Goal: Navigation & Orientation: Find specific page/section

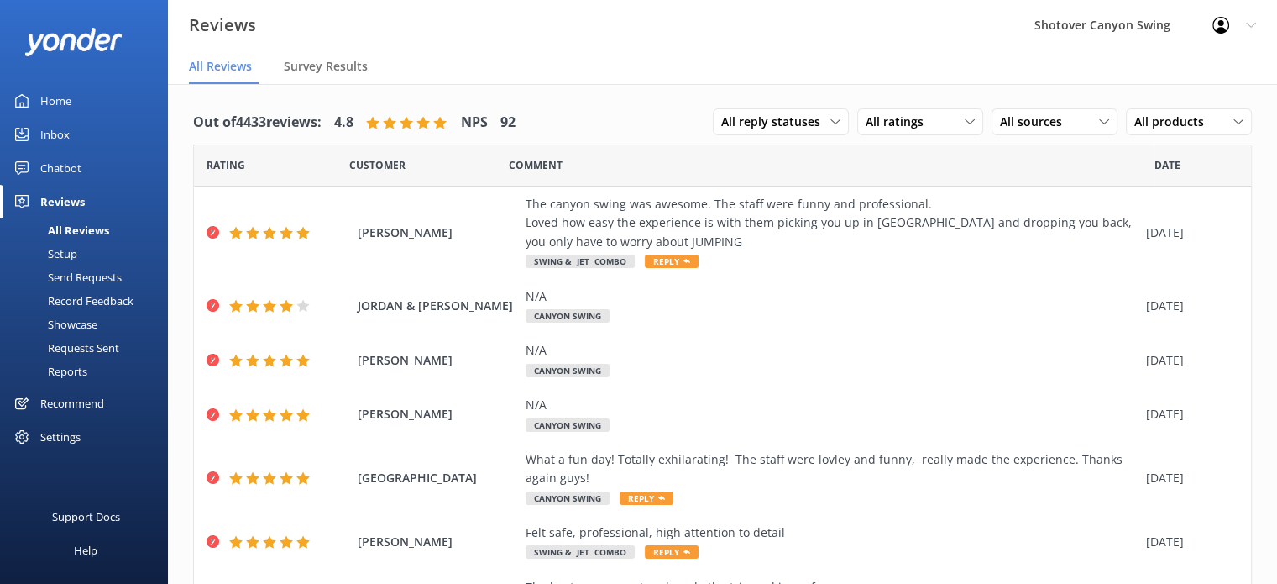
click at [76, 323] on div "Showcase" at bounding box center [53, 324] width 87 height 24
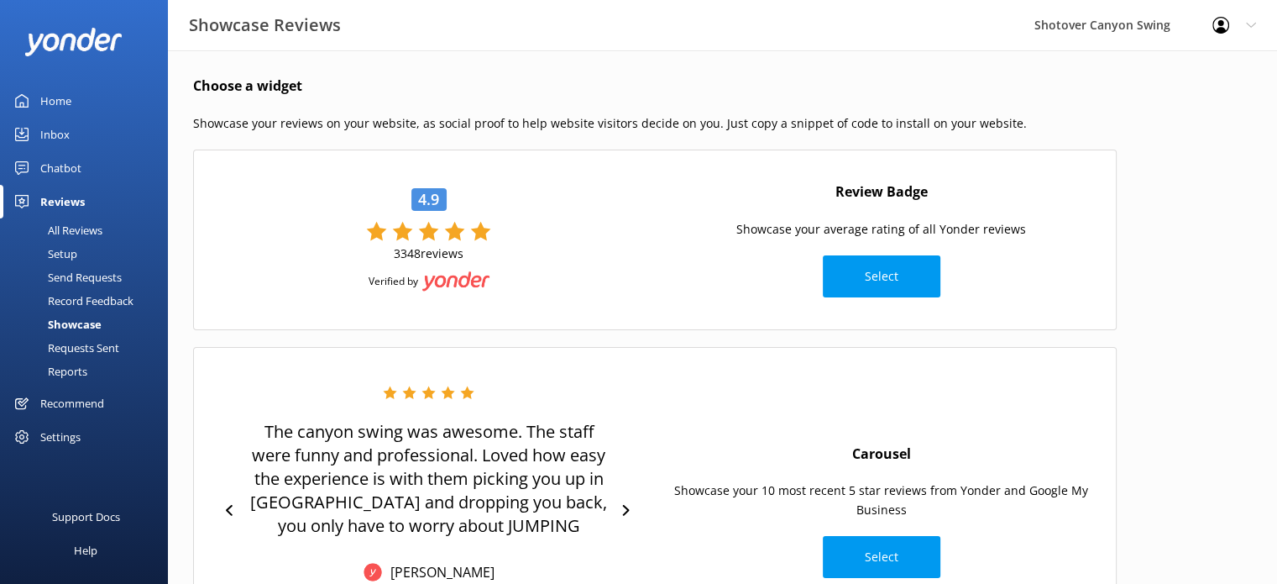
click at [60, 255] on div "Setup" at bounding box center [43, 254] width 67 height 24
click at [50, 96] on div "Home" at bounding box center [55, 101] width 31 height 34
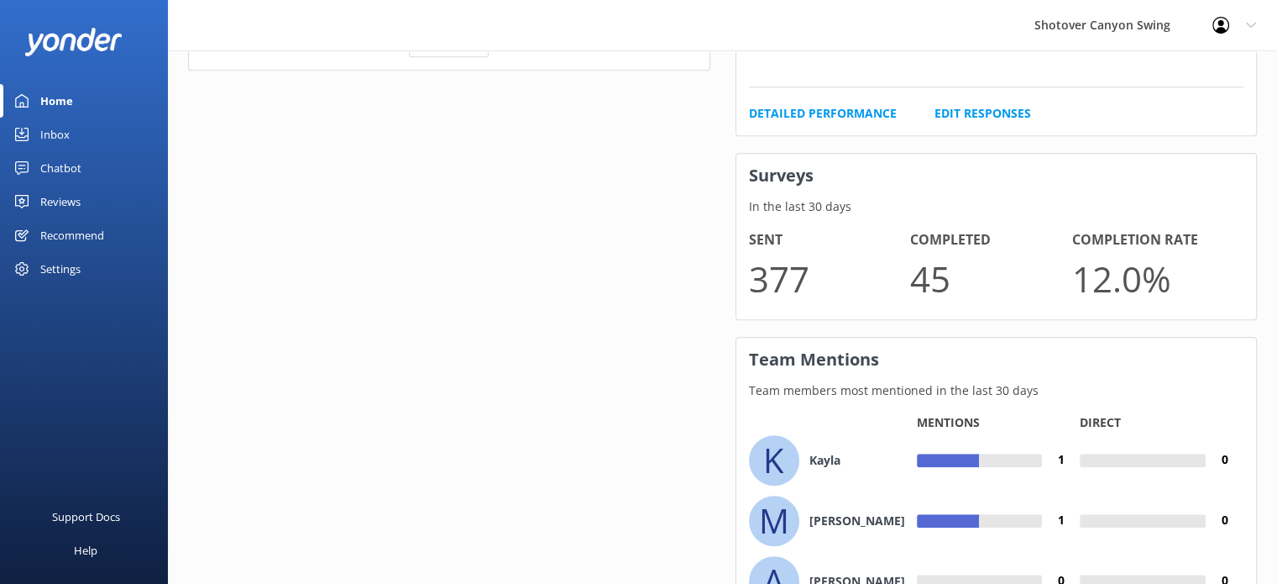
scroll to position [1236, 0]
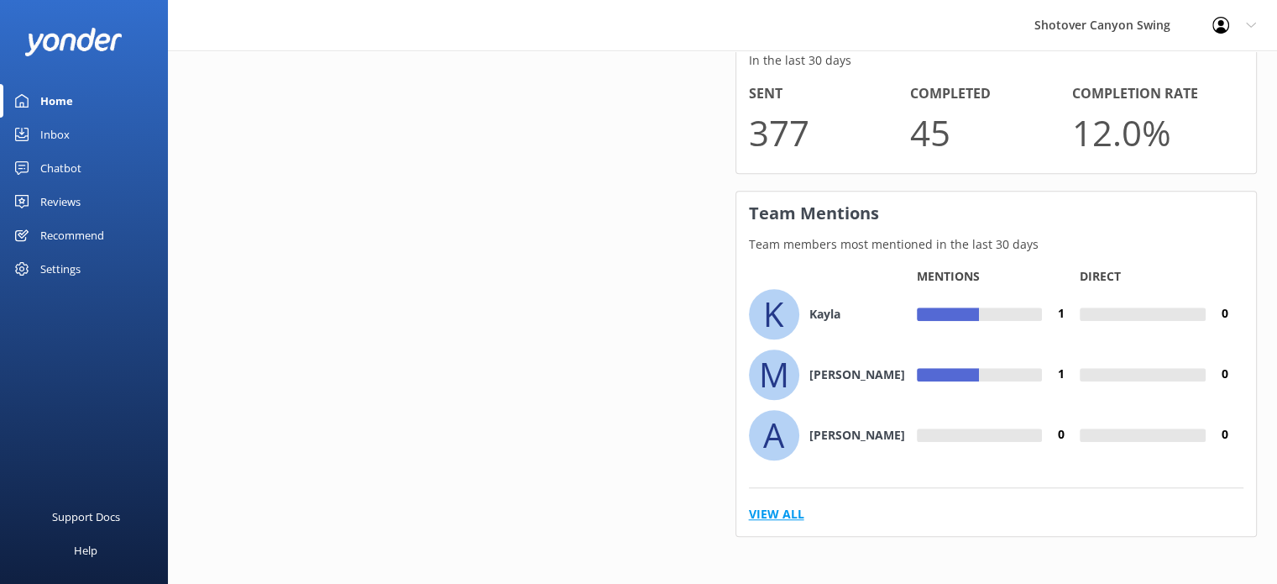
click at [769, 505] on link "View All" at bounding box center [776, 514] width 55 height 18
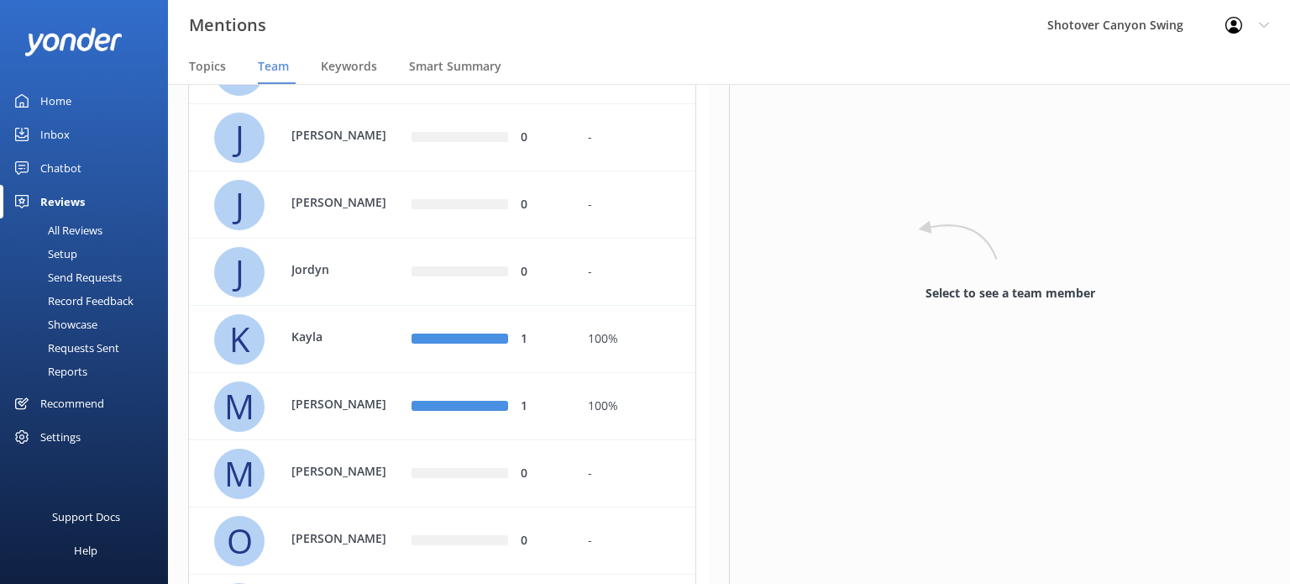
scroll to position [449, 0]
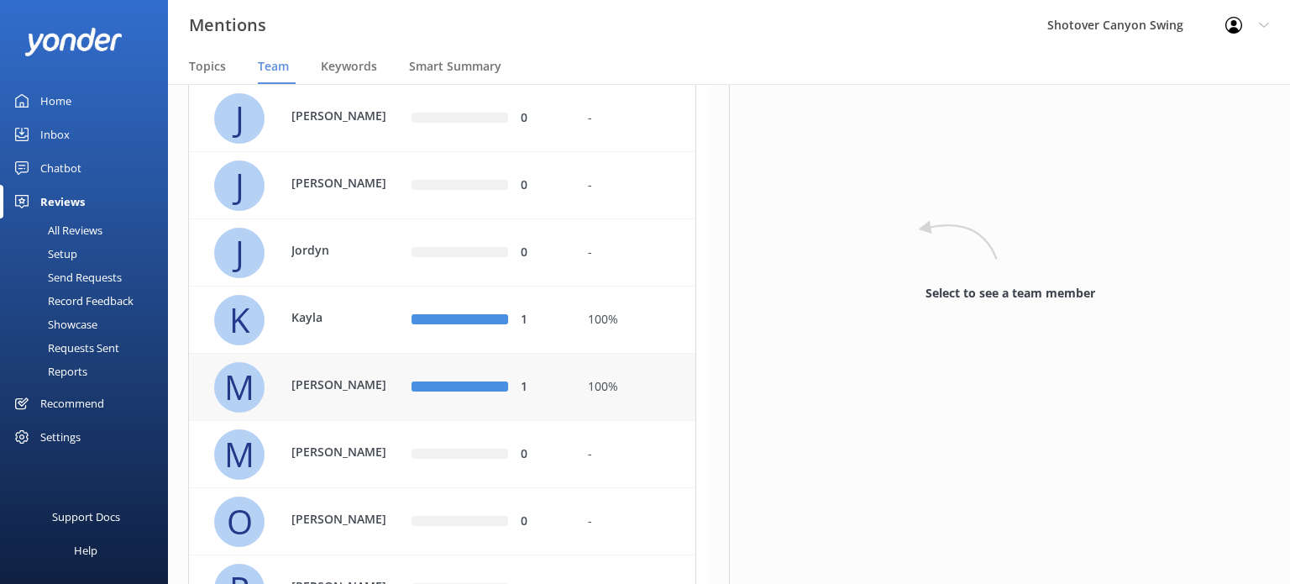
click at [601, 403] on div "100%" at bounding box center [635, 387] width 120 height 67
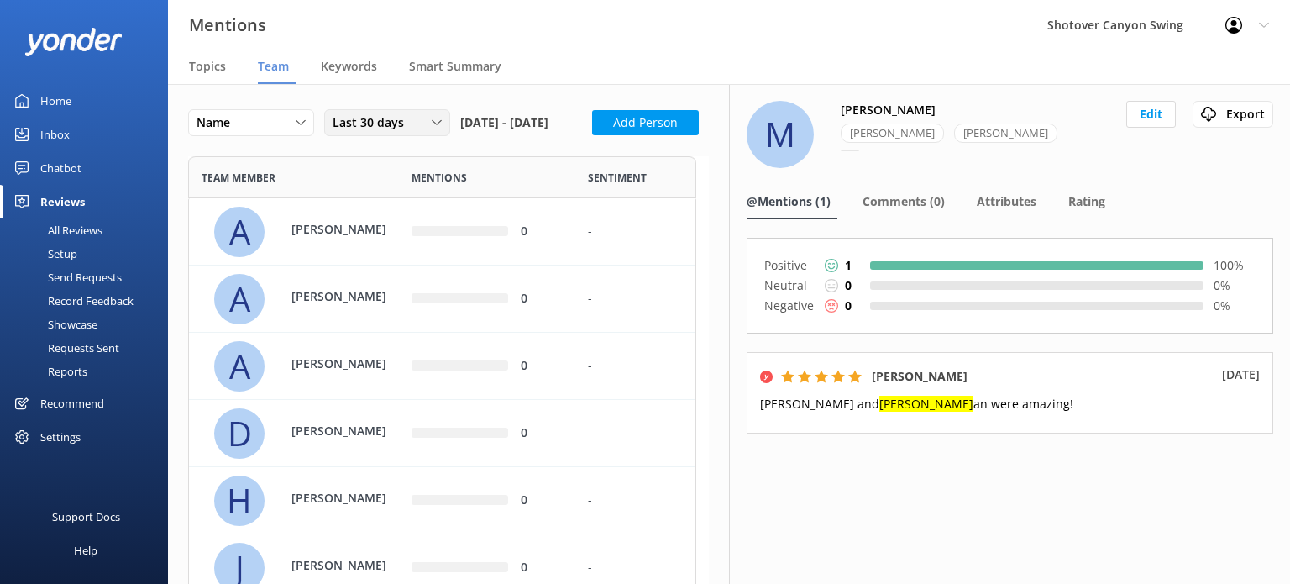
click at [434, 130] on div "Last 30 days" at bounding box center [387, 122] width 118 height 18
click at [354, 260] on div "Last 180 days" at bounding box center [366, 259] width 66 height 17
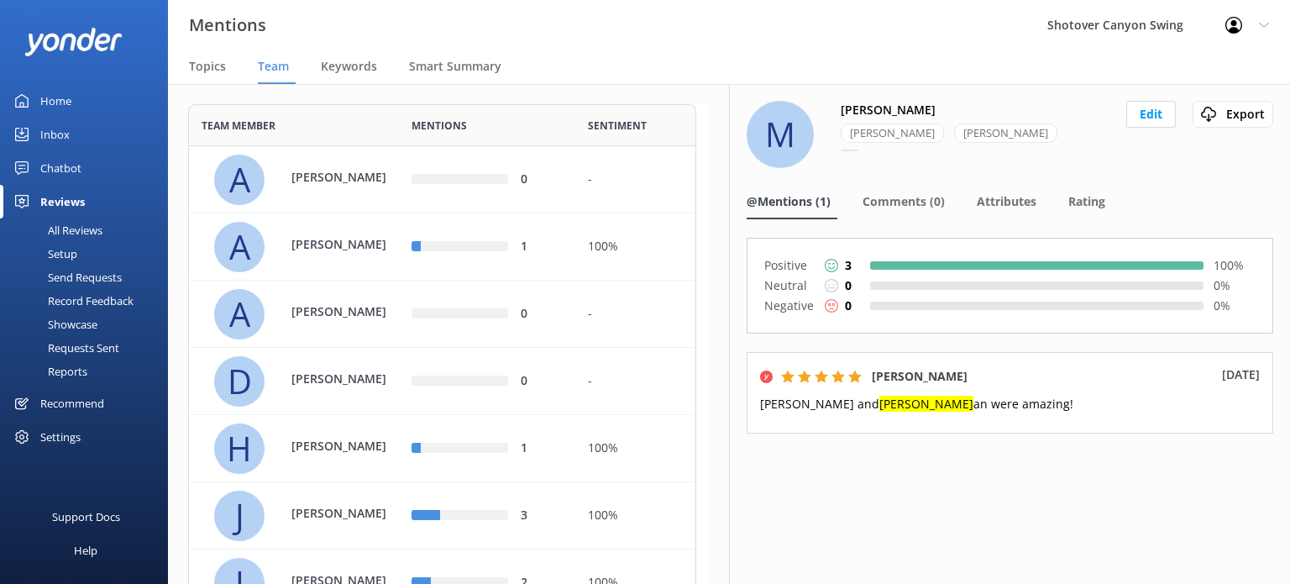
click at [354, 260] on div "A [PERSON_NAME]" at bounding box center [307, 247] width 186 height 50
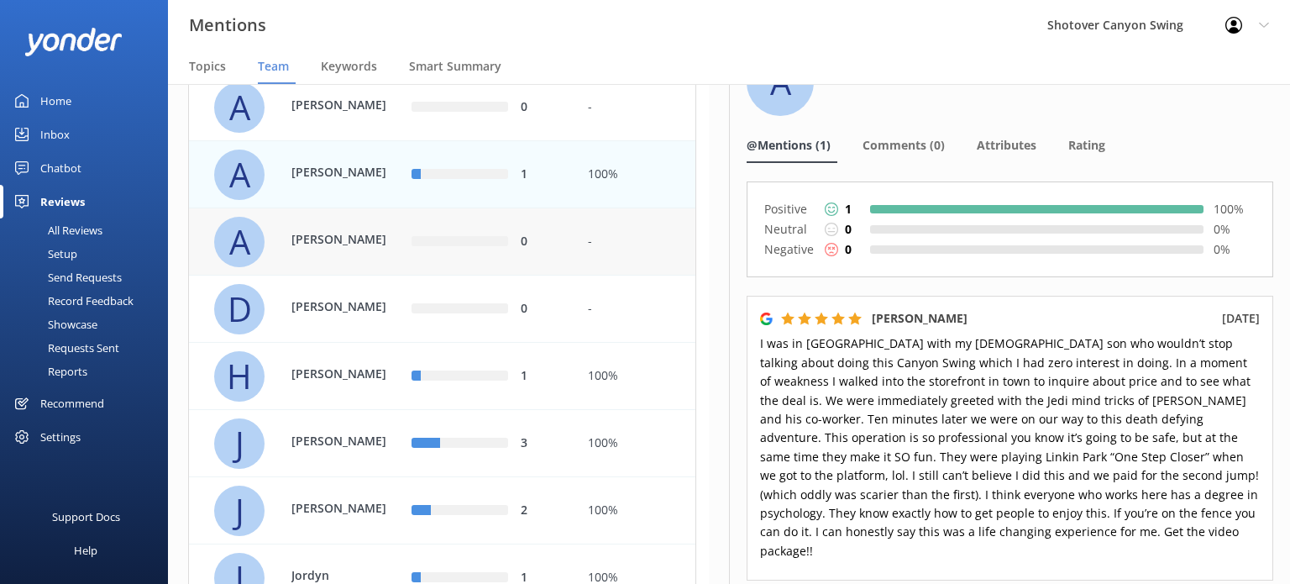
scroll to position [121, 0]
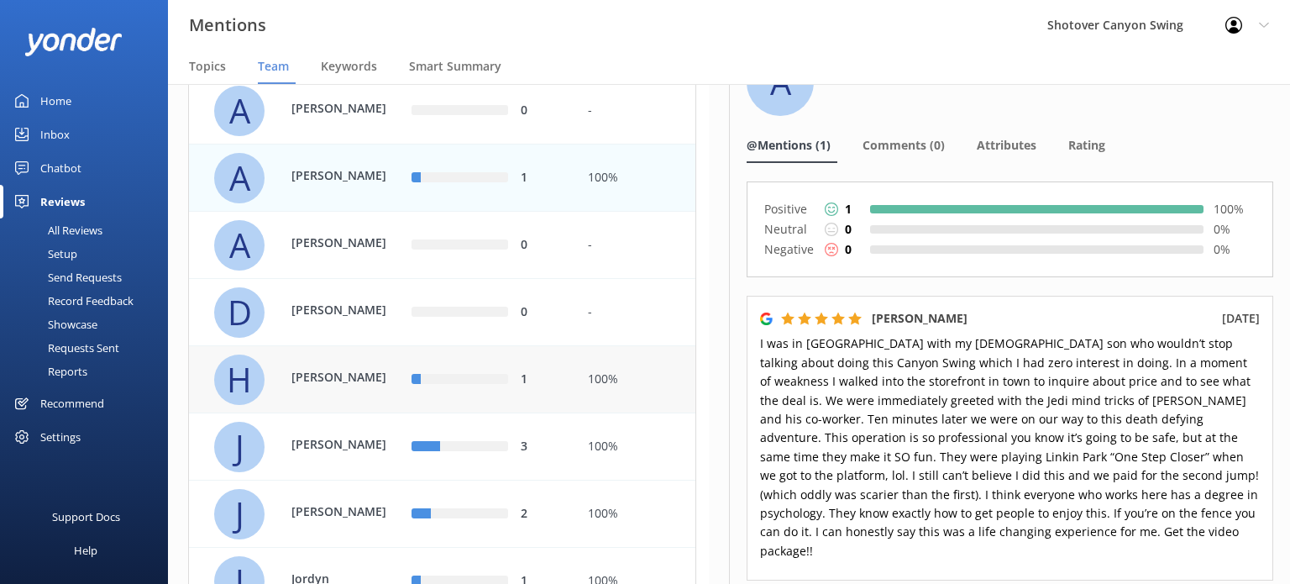
click at [541, 389] on div "1" at bounding box center [542, 379] width 42 height 18
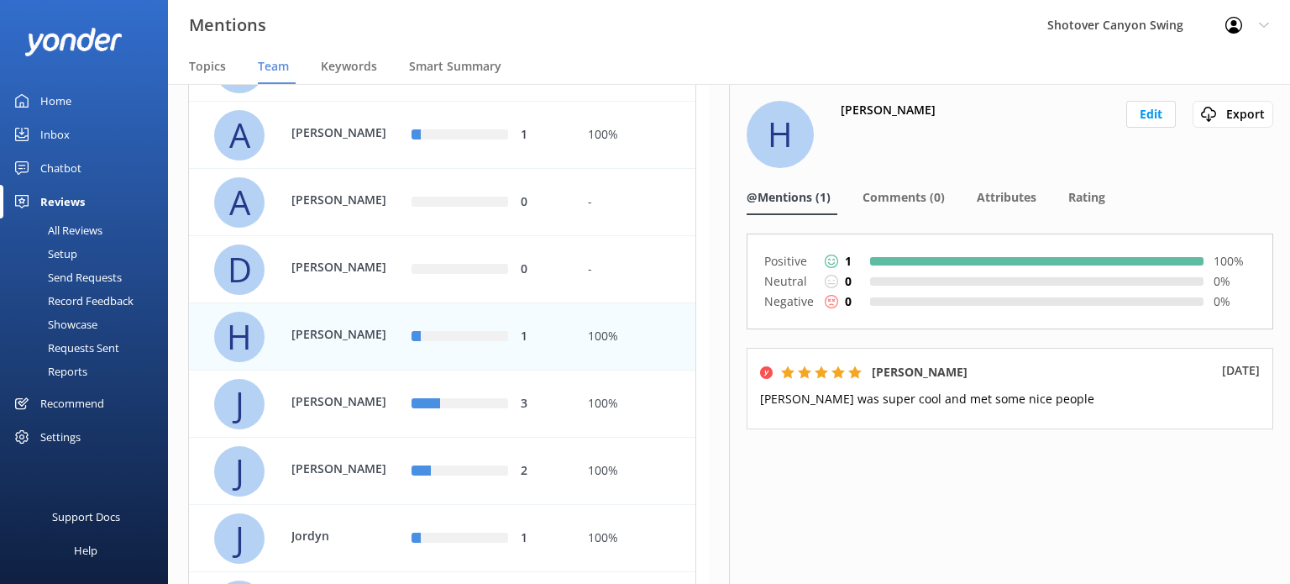
scroll to position [173, 0]
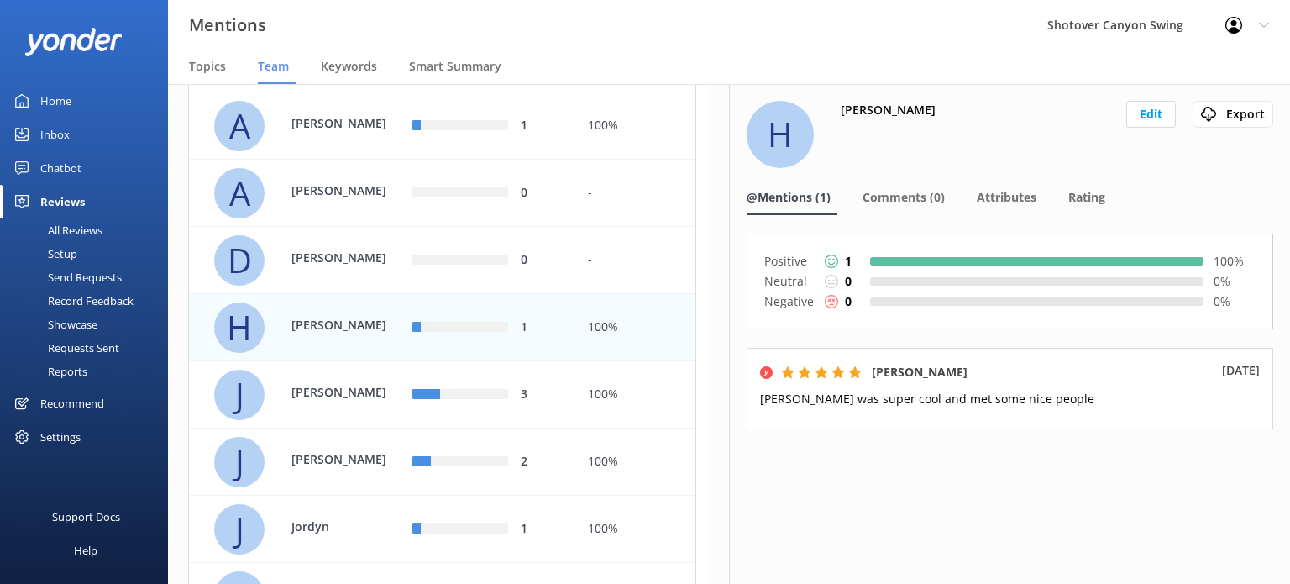
click at [541, 412] on div "3" at bounding box center [487, 394] width 176 height 67
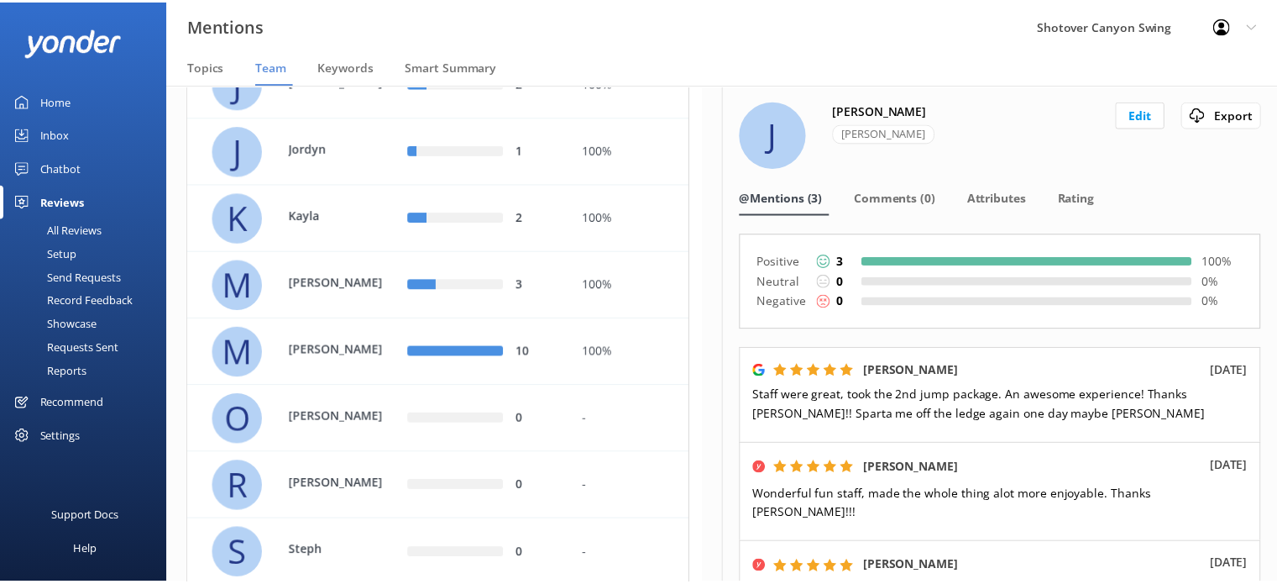
scroll to position [642, 0]
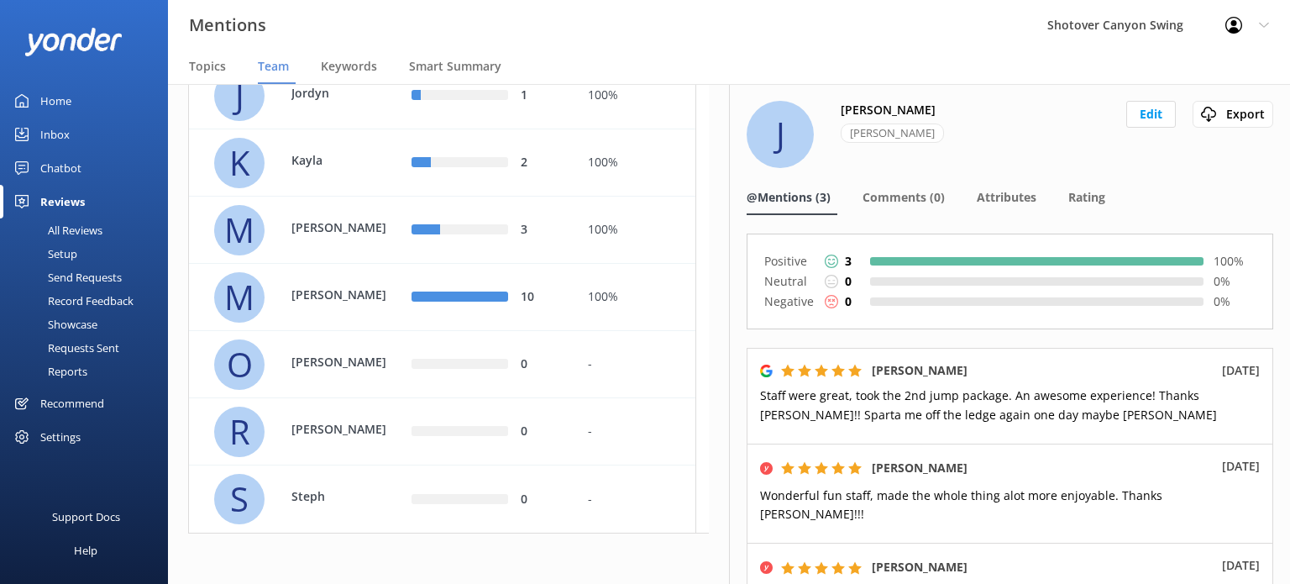
click at [63, 104] on div "Home" at bounding box center [55, 101] width 31 height 34
